Goal: Information Seeking & Learning: Learn about a topic

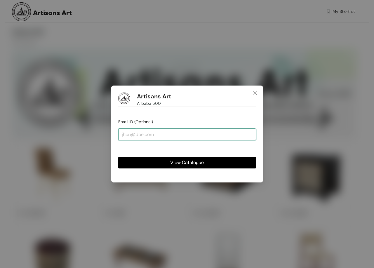
click at [162, 137] on input "email" at bounding box center [187, 134] width 138 height 12
click at [224, 162] on button "View Catalogue" at bounding box center [187, 163] width 138 height 12
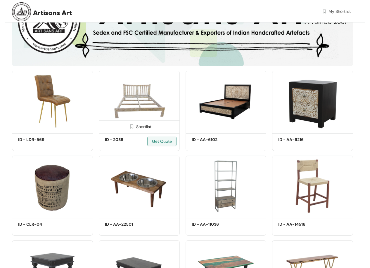
scroll to position [29, 0]
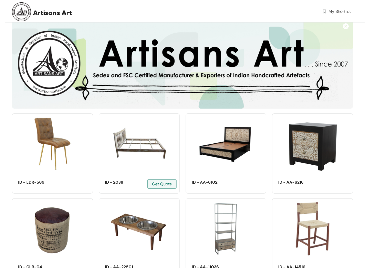
click at [96, 113] on div "Shortlist ID - 2038 Get Quote" at bounding box center [139, 151] width 87 height 85
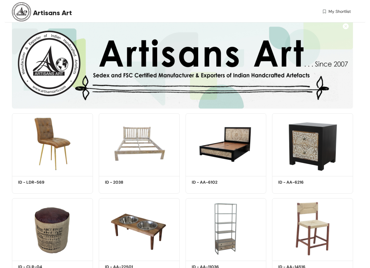
drag, startPoint x: 7, startPoint y: 0, endPoint x: 202, endPoint y: 16, distance: 195.9
click at [202, 16] on div "My Shortlist" at bounding box center [265, 12] width 169 height 8
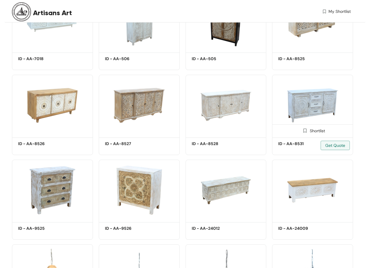
scroll to position [1430, 0]
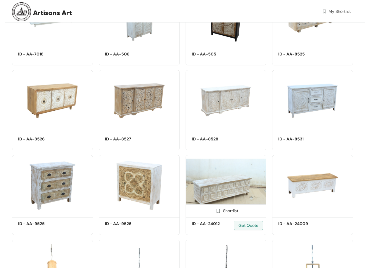
click at [231, 174] on img at bounding box center [225, 185] width 81 height 61
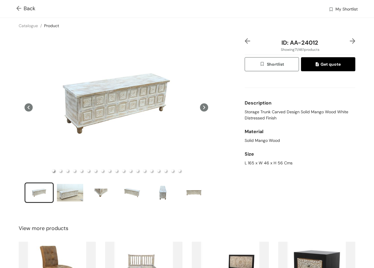
click at [18, 6] on img at bounding box center [19, 9] width 7 height 6
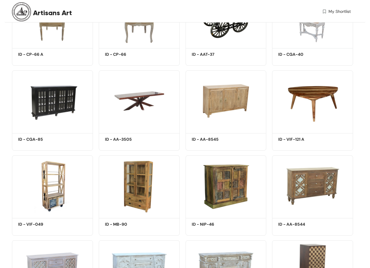
scroll to position [1430, 0]
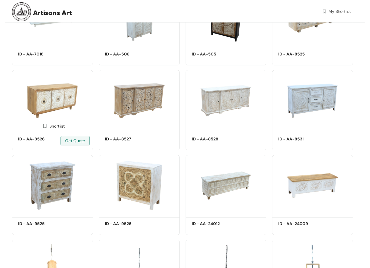
click at [42, 95] on img at bounding box center [52, 100] width 81 height 61
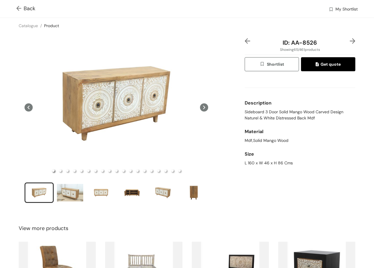
click at [18, 9] on img at bounding box center [19, 9] width 7 height 6
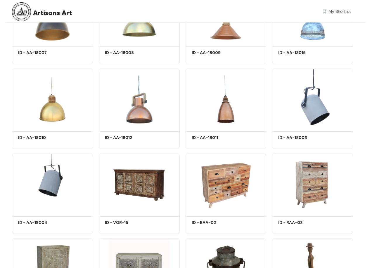
scroll to position [1635, 0]
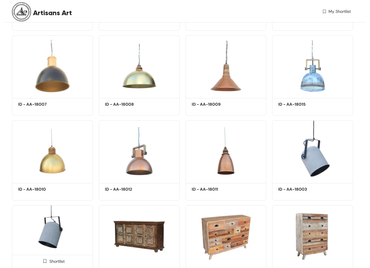
click at [45, 223] on img at bounding box center [52, 235] width 81 height 61
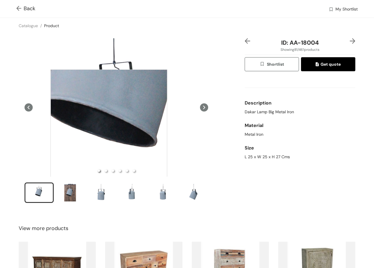
drag, startPoint x: 109, startPoint y: 128, endPoint x: 246, endPoint y: 206, distance: 157.8
click at [246, 206] on div "ID: AA-18004 Showing 81 / 461 products Shortlist Get quote Description Dakar La…" at bounding box center [299, 124] width 113 height 172
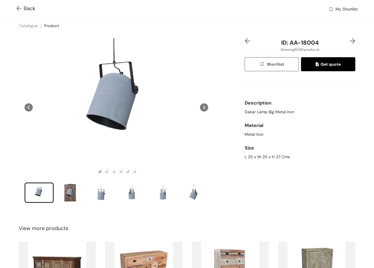
click at [245, 212] on div "ID: AA-18004 Showing 81 / 461 products Shortlist Get quote Description Dakar La…" at bounding box center [187, 124] width 376 height 181
click at [20, 8] on img at bounding box center [19, 9] width 7 height 6
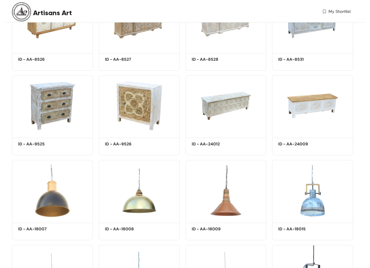
scroll to position [1635, 0]
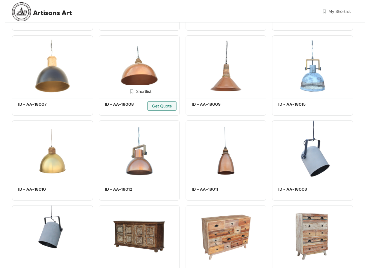
click at [144, 67] on img at bounding box center [139, 65] width 81 height 61
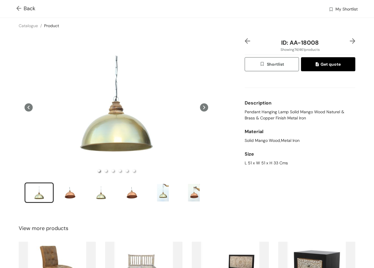
click at [266, 116] on span "Pendant Hanging Lamp Solid Mango Wood Naturel & Brass & Copper Finish Metal Iron" at bounding box center [300, 115] width 111 height 12
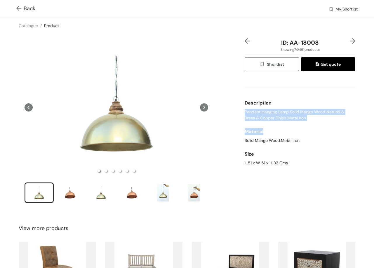
drag, startPoint x: 241, startPoint y: 110, endPoint x: 303, endPoint y: 126, distance: 63.4
click at [303, 126] on div "ID: AA-18008 Showing 74 / 461 products Shortlist Get quote Description Pendant …" at bounding box center [299, 124] width 113 height 172
click at [304, 122] on div "Description Pendant Hanging Lamp Solid Mango Wood Naturel & Brass & Copper Fini…" at bounding box center [300, 109] width 111 height 29
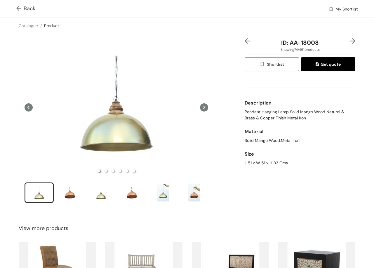
click at [17, 8] on img at bounding box center [19, 9] width 7 height 6
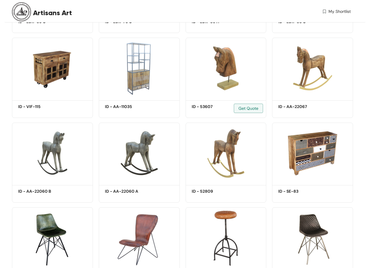
scroll to position [2364, 0]
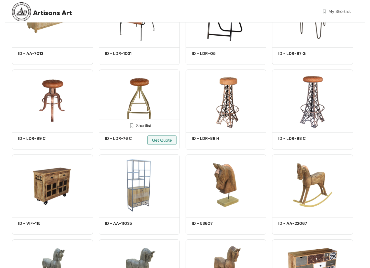
click at [128, 96] on img at bounding box center [139, 99] width 81 height 61
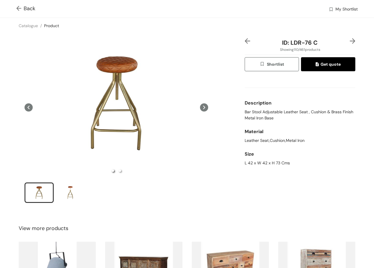
click at [16, 10] on div "Back My Shortlist" at bounding box center [187, 9] width 374 height 18
click at [18, 6] on img at bounding box center [19, 9] width 7 height 6
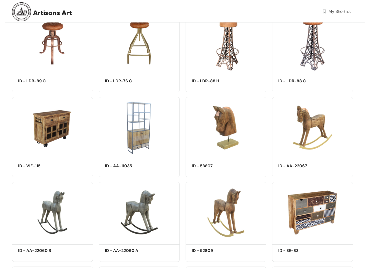
scroll to position [2569, 0]
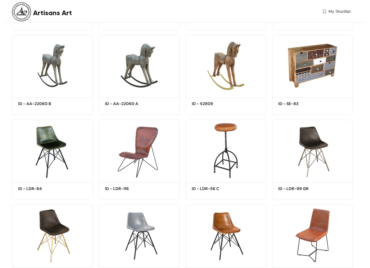
click at [332, 10] on span "My Shortlist" at bounding box center [339, 11] width 22 height 6
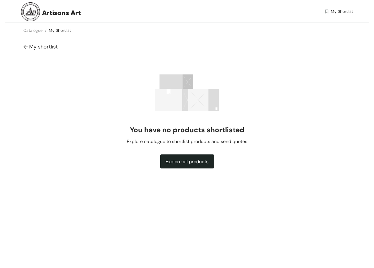
click at [332, 10] on span "My Shortlist" at bounding box center [342, 11] width 22 height 6
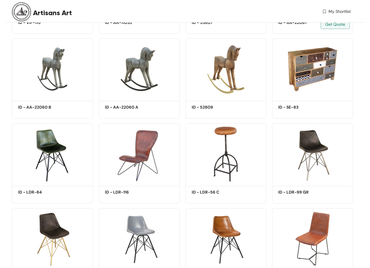
scroll to position [2431, 0]
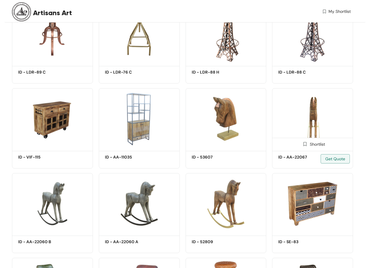
click at [306, 119] on img at bounding box center [312, 118] width 81 height 61
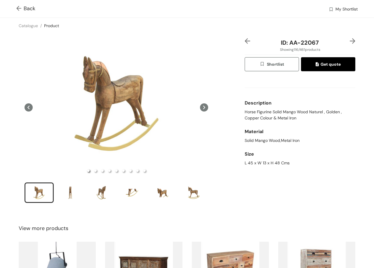
click at [18, 10] on img at bounding box center [19, 9] width 7 height 6
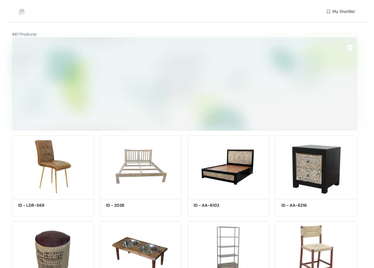
click at [17, 12] on img at bounding box center [21, 11] width 19 height 19
click at [20, 12] on img at bounding box center [21, 11] width 19 height 19
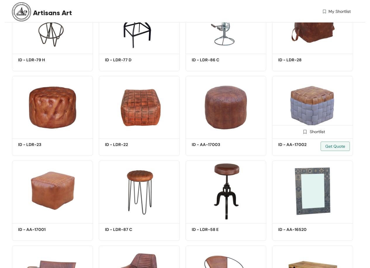
scroll to position [2868, 0]
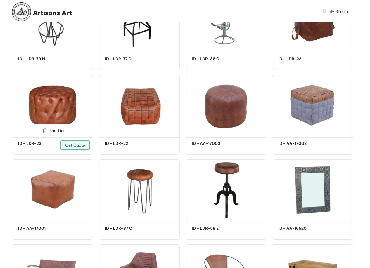
click at [55, 102] on img at bounding box center [52, 105] width 81 height 61
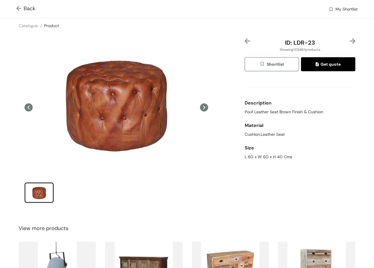
click at [20, 11] on img at bounding box center [19, 9] width 7 height 6
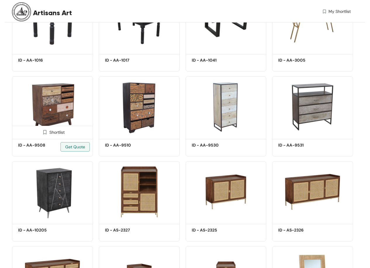
scroll to position [321, 0]
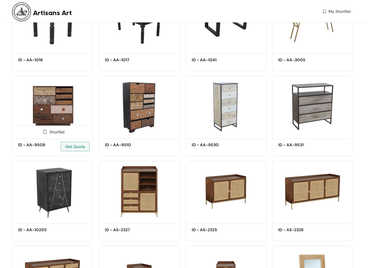
click at [63, 103] on img at bounding box center [52, 106] width 81 height 61
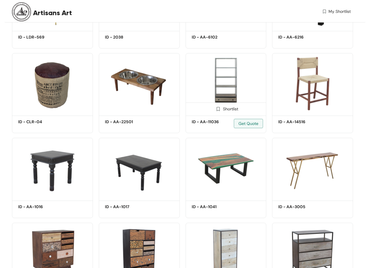
scroll to position [175, 0]
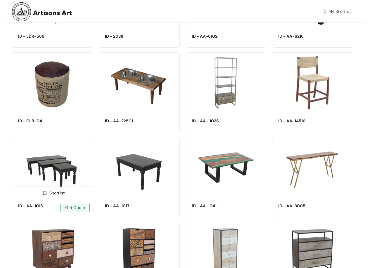
click at [79, 162] on img at bounding box center [52, 167] width 81 height 61
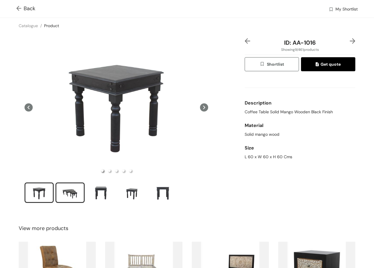
click at [79, 194] on div "slide item 2" at bounding box center [70, 193] width 26 height 18
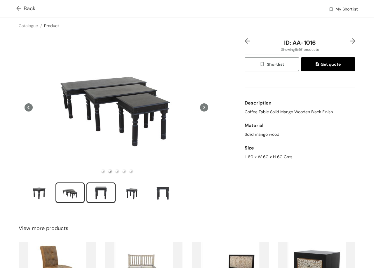
drag, startPoint x: 105, startPoint y: 196, endPoint x: 102, endPoint y: 195, distance: 3.3
click at [102, 196] on div "slide item 3" at bounding box center [101, 193] width 26 height 18
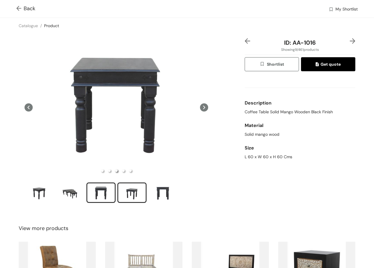
click at [135, 188] on div "slide item 4" at bounding box center [132, 193] width 26 height 18
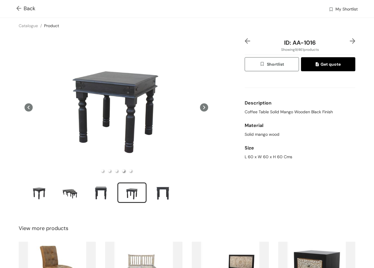
click at [350, 43] on img at bounding box center [353, 41] width 6 height 6
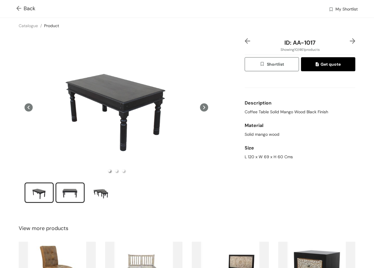
drag, startPoint x: 82, startPoint y: 194, endPoint x: 78, endPoint y: 193, distance: 4.5
click at [82, 194] on div "slide item 2" at bounding box center [70, 193] width 26 height 18
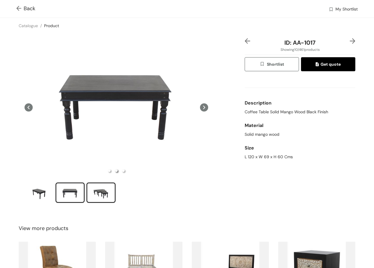
click at [94, 191] on div "slide item 3" at bounding box center [101, 193] width 26 height 18
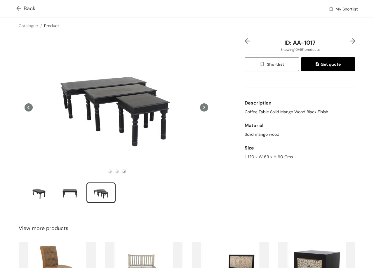
click at [15, 9] on div "Back My Shortlist" at bounding box center [187, 9] width 374 height 18
click at [350, 42] on img at bounding box center [353, 41] width 6 height 6
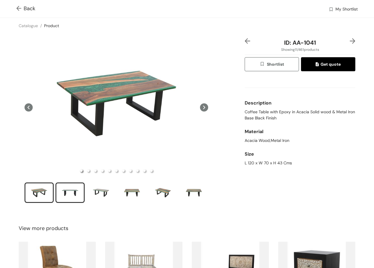
click at [78, 192] on div "slide item 2" at bounding box center [70, 193] width 26 height 18
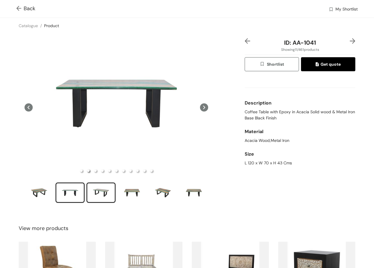
click at [104, 194] on div "slide item 3" at bounding box center [101, 193] width 26 height 18
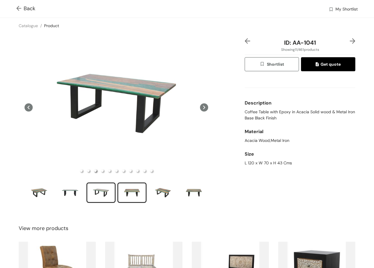
click at [129, 194] on div "slide item 4" at bounding box center [132, 193] width 26 height 18
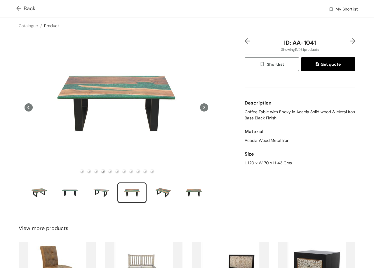
click at [350, 42] on img at bounding box center [353, 41] width 6 height 6
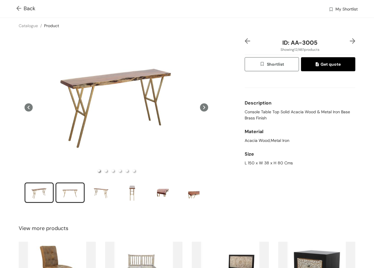
click at [67, 194] on div "slide item 2" at bounding box center [70, 193] width 26 height 18
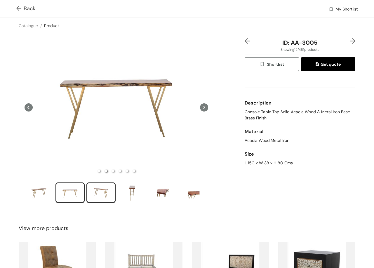
click at [113, 191] on div "slide item 3" at bounding box center [101, 193] width 26 height 18
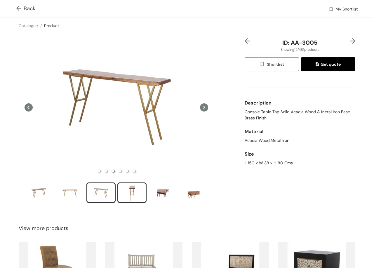
click at [132, 193] on div "slide item 4" at bounding box center [132, 193] width 26 height 18
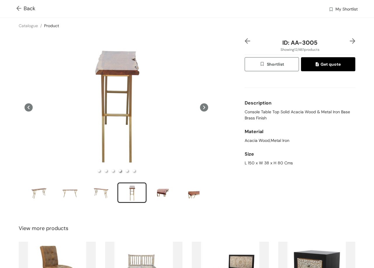
click at [350, 39] on img at bounding box center [353, 41] width 6 height 6
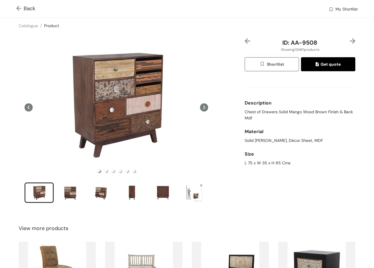
click at [350, 40] on img at bounding box center [353, 41] width 6 height 6
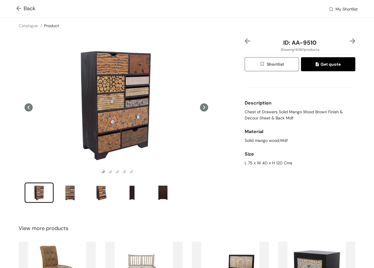
click at [351, 41] on div "ID: AA-9510 Showing 14 / 461 products Shortlist Get quote Description Chest of …" at bounding box center [299, 124] width 113 height 172
click at [350, 41] on img at bounding box center [353, 41] width 6 height 6
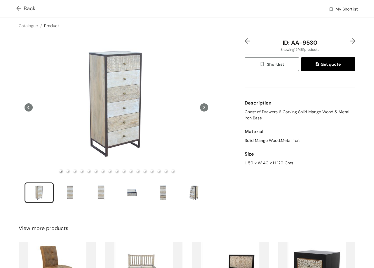
click at [350, 41] on img at bounding box center [353, 41] width 6 height 6
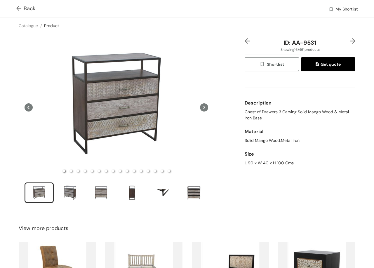
click at [245, 42] on img at bounding box center [248, 41] width 6 height 6
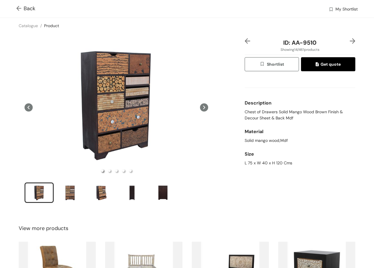
click at [245, 42] on img at bounding box center [248, 41] width 6 height 6
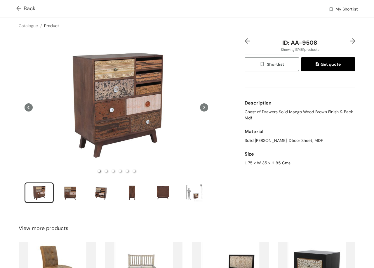
click at [245, 42] on img at bounding box center [248, 41] width 6 height 6
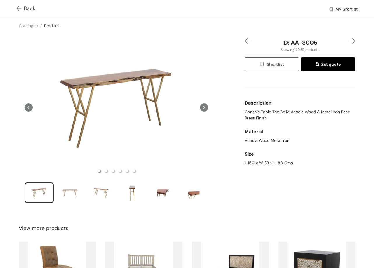
click at [350, 40] on img at bounding box center [353, 41] width 6 height 6
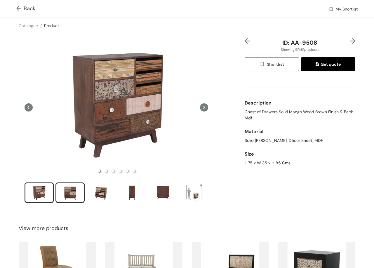
click at [65, 188] on div "slide item 2" at bounding box center [70, 193] width 26 height 18
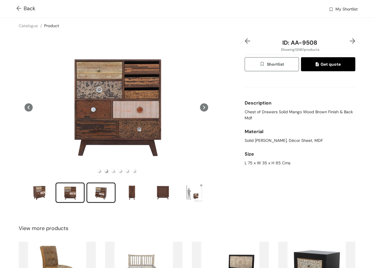
click at [105, 188] on div "slide item 3" at bounding box center [101, 193] width 26 height 18
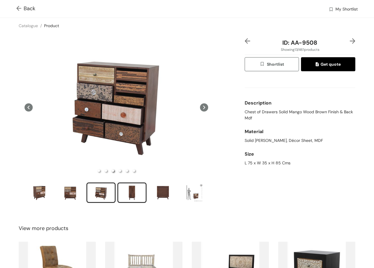
click at [136, 192] on div "slide item 4" at bounding box center [132, 193] width 26 height 18
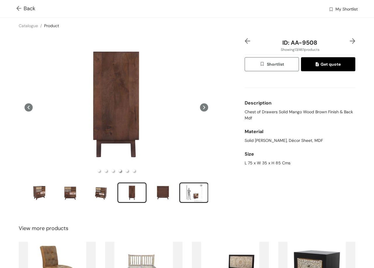
click at [197, 193] on div "slide item 6" at bounding box center [194, 193] width 26 height 18
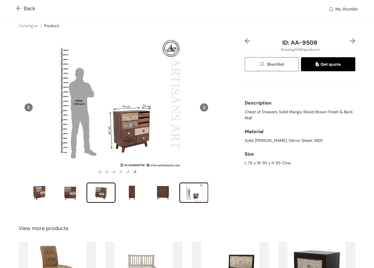
click at [104, 196] on div "slide item 3" at bounding box center [101, 193] width 26 height 18
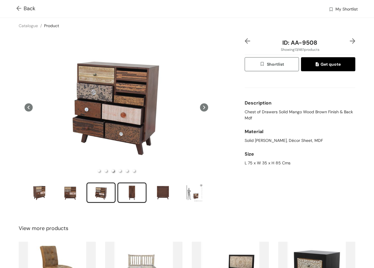
click at [144, 188] on div "slide item 4" at bounding box center [132, 193] width 26 height 18
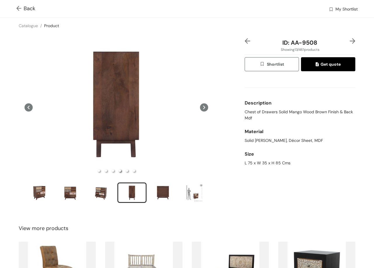
click at [350, 41] on img at bounding box center [353, 41] width 6 height 6
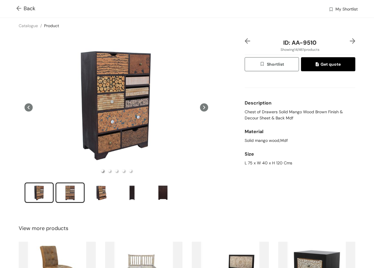
click at [76, 191] on div "slide item 2" at bounding box center [70, 193] width 26 height 18
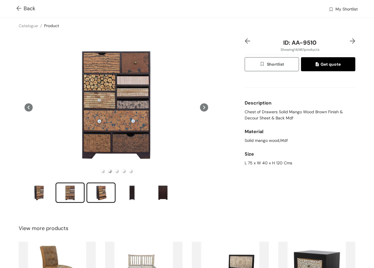
click at [106, 195] on div "slide item 3" at bounding box center [101, 193] width 26 height 18
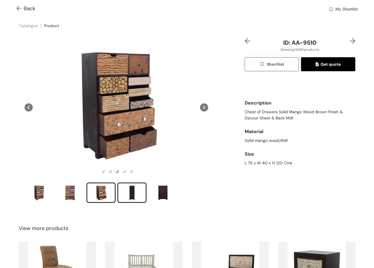
click at [133, 193] on div "slide item 4" at bounding box center [132, 193] width 26 height 18
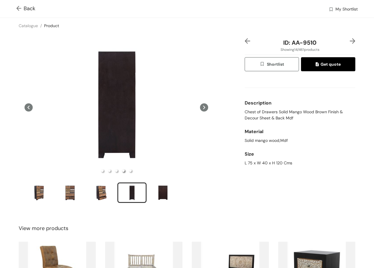
click at [350, 43] on img at bounding box center [353, 41] width 6 height 6
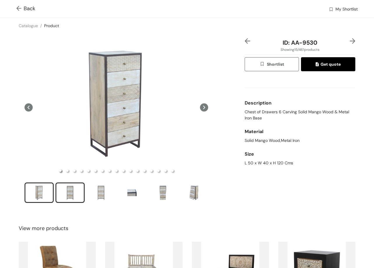
click at [76, 189] on div "slide item 2" at bounding box center [70, 193] width 26 height 18
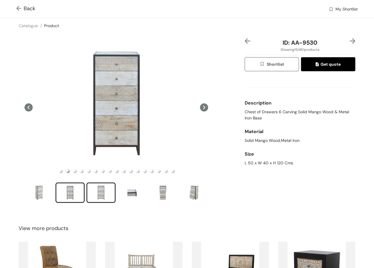
click at [99, 193] on div "slide item 3" at bounding box center [101, 193] width 26 height 18
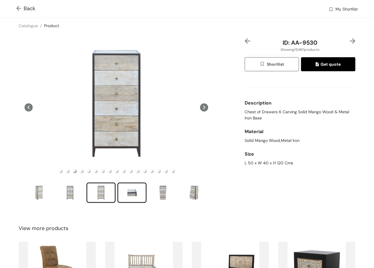
click at [134, 191] on div "slide item 4" at bounding box center [132, 193] width 26 height 18
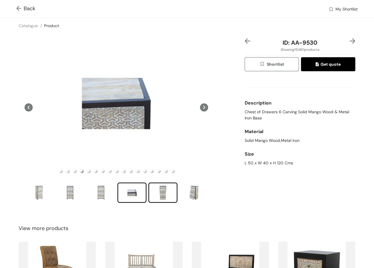
click at [161, 191] on div "slide item 5" at bounding box center [163, 193] width 26 height 18
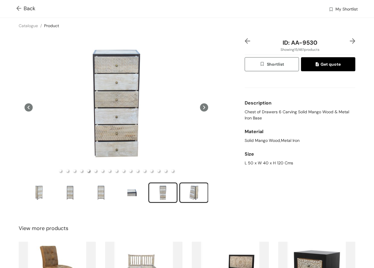
click at [191, 185] on div "slide item 6" at bounding box center [194, 193] width 26 height 18
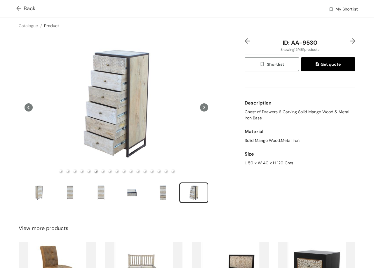
click at [350, 41] on img at bounding box center [353, 41] width 6 height 6
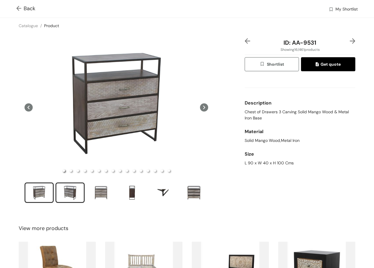
click at [72, 187] on div "slide item 2" at bounding box center [70, 193] width 26 height 18
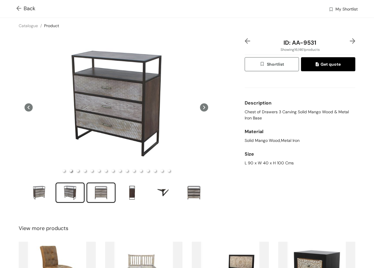
click at [103, 188] on div "slide item 3" at bounding box center [101, 193] width 26 height 18
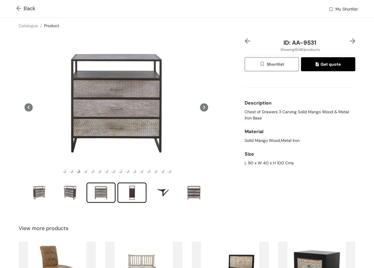
click at [126, 193] on div "slide item 4" at bounding box center [132, 193] width 26 height 18
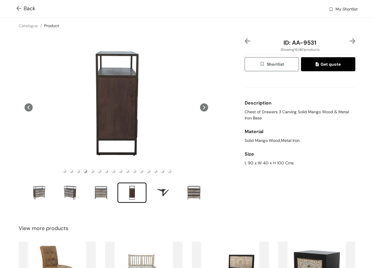
click at [350, 42] on img at bounding box center [353, 41] width 6 height 6
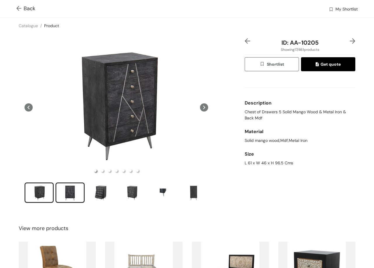
click at [70, 190] on div "slide item 2" at bounding box center [70, 193] width 26 height 18
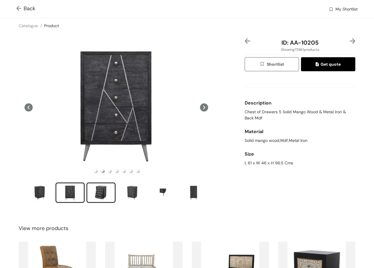
click at [99, 184] on div "slide item 3" at bounding box center [101, 193] width 26 height 18
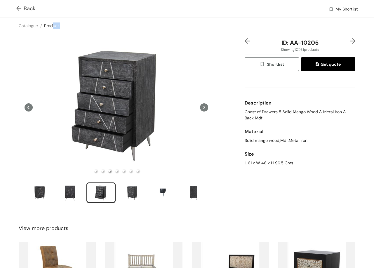
click at [54, 34] on div "Back My Shortlist Catalogue / Product / ID: AA-10205 Showing 17 / 461 products …" at bounding box center [187, 181] width 374 height 363
click at [132, 190] on div "slide item 4" at bounding box center [132, 193] width 26 height 18
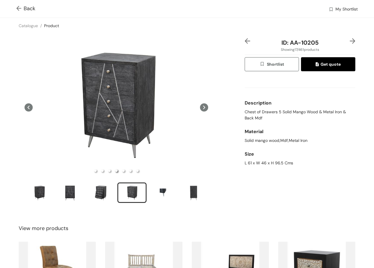
click at [350, 41] on img at bounding box center [353, 41] width 6 height 6
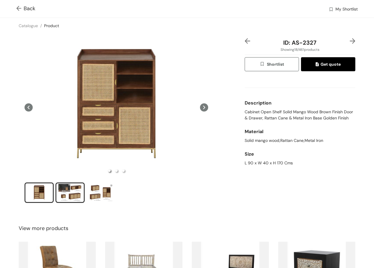
click at [69, 193] on div "slide item 2" at bounding box center [70, 193] width 26 height 18
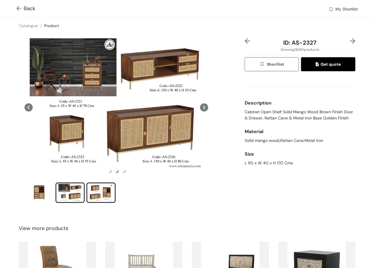
click at [100, 193] on div "slide item 3" at bounding box center [101, 193] width 26 height 18
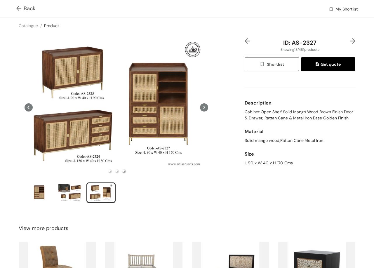
click at [350, 41] on img at bounding box center [353, 41] width 6 height 6
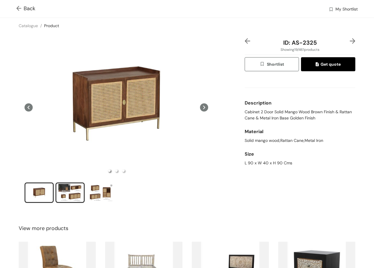
click at [74, 190] on div "slide item 2" at bounding box center [70, 193] width 26 height 18
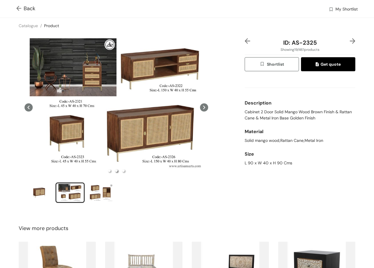
click at [205, 105] on icon at bounding box center [204, 107] width 8 height 8
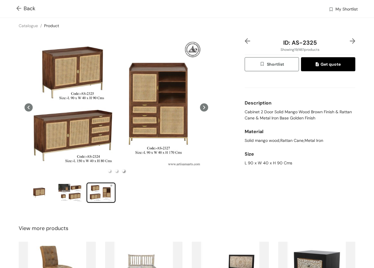
click at [350, 42] on img at bounding box center [353, 41] width 6 height 6
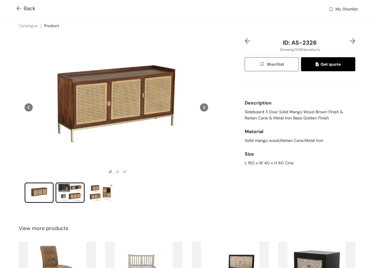
click at [76, 196] on div "slide item 2" at bounding box center [70, 193] width 26 height 18
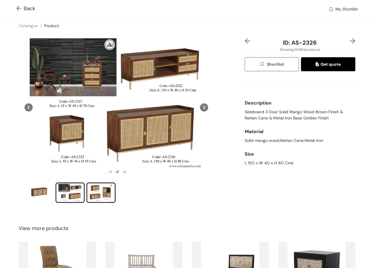
click at [104, 195] on div "slide item 3" at bounding box center [101, 193] width 26 height 18
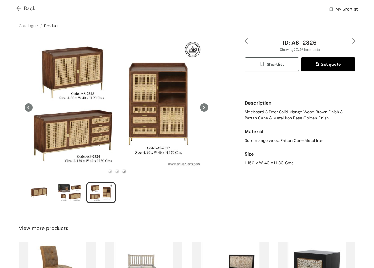
click at [349, 37] on div "ID: AS-2326 Showing 20 / 461 products Shortlist Get quote Description Sideboard…" at bounding box center [187, 124] width 376 height 181
click at [350, 43] on img at bounding box center [353, 41] width 6 height 6
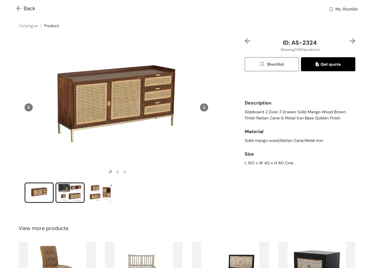
click at [80, 189] on div "slide item 2" at bounding box center [70, 193] width 26 height 18
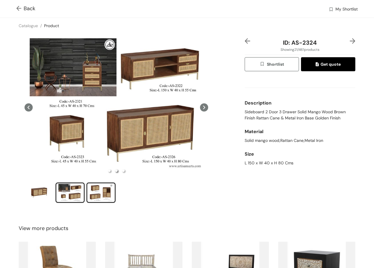
click at [97, 189] on div "slide item 3" at bounding box center [101, 193] width 26 height 18
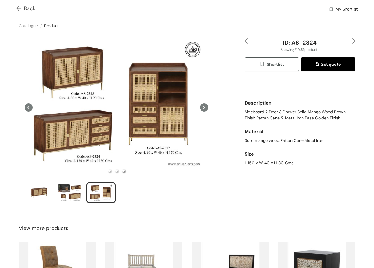
click at [350, 41] on img at bounding box center [353, 41] width 6 height 6
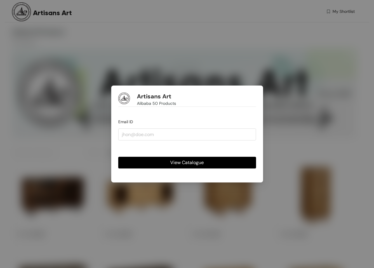
click at [197, 163] on span "View Catalogue" at bounding box center [187, 162] width 34 height 7
click at [160, 135] on input "email" at bounding box center [187, 134] width 138 height 12
type input "[PERSON_NAME][EMAIL_ADDRESS][DOMAIN_NAME]"
click at [175, 158] on button "View Catalogue" at bounding box center [187, 163] width 138 height 12
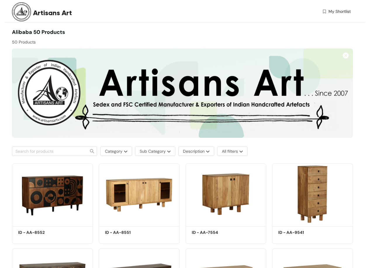
click at [304, 152] on div "Category Sub Category Description All filters" at bounding box center [182, 151] width 341 height 9
